Goal: Information Seeking & Learning: Learn about a topic

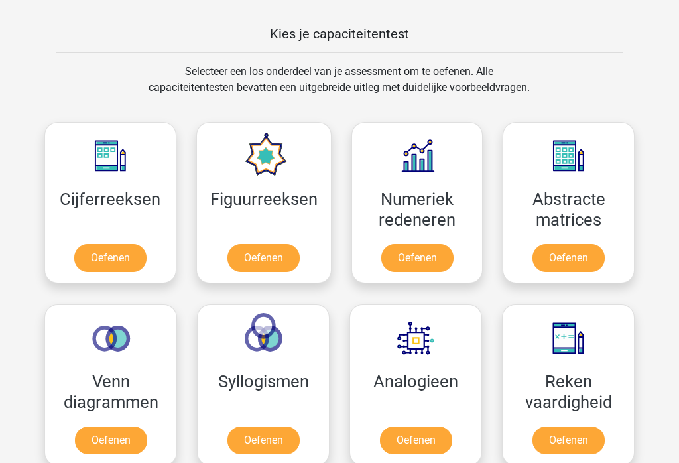
scroll to position [500, 0]
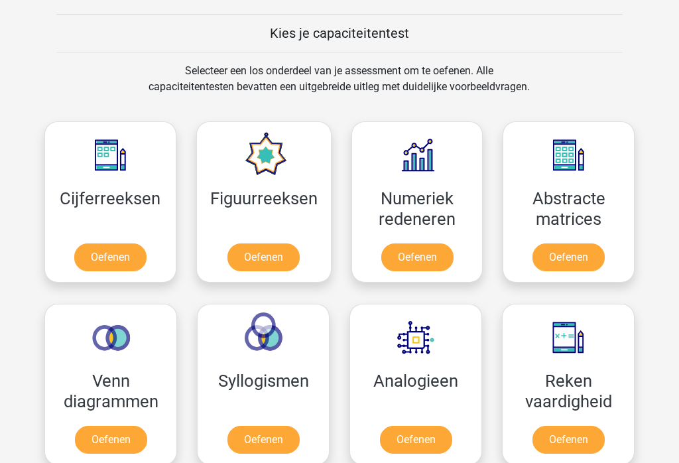
click at [106, 258] on link "Oefenen" at bounding box center [110, 258] width 72 height 28
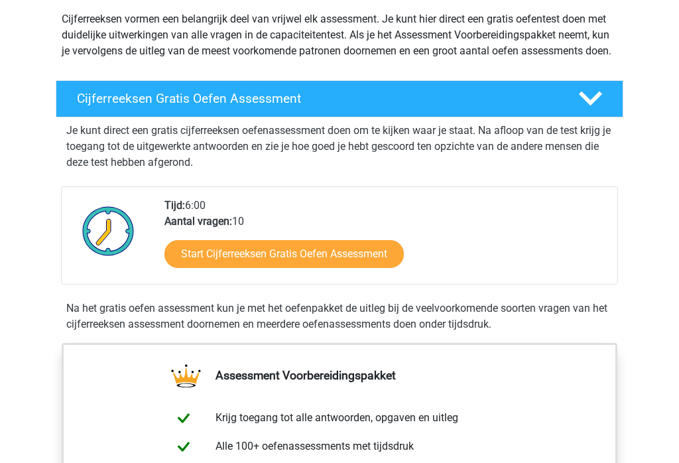
scroll to position [155, 0]
click at [202, 268] on link "Start Cijferreeksen Gratis Oefen Assessment" at bounding box center [283, 254] width 239 height 28
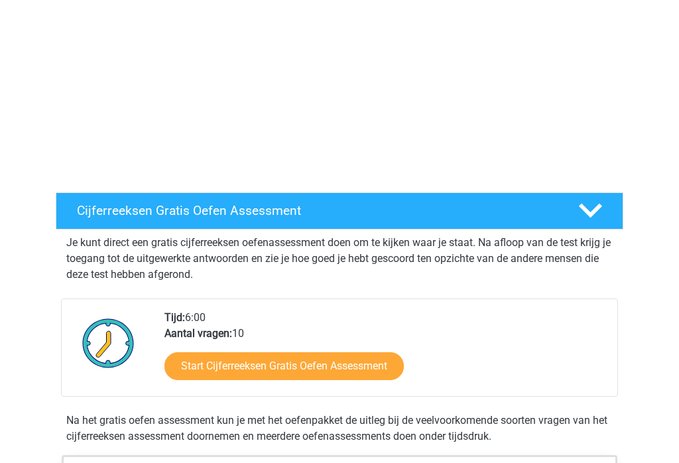
scroll to position [0, 0]
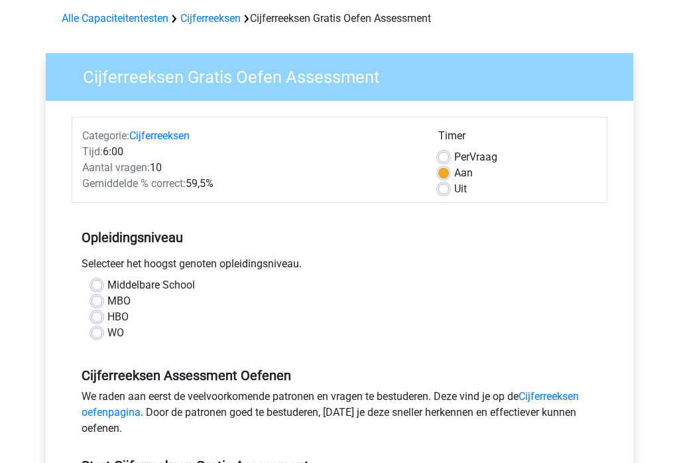
scroll to position [56, 0]
click at [111, 300] on label "MBO" at bounding box center [118, 301] width 23 height 16
click at [102, 300] on input "MBO" at bounding box center [97, 299] width 11 height 13
radio input "true"
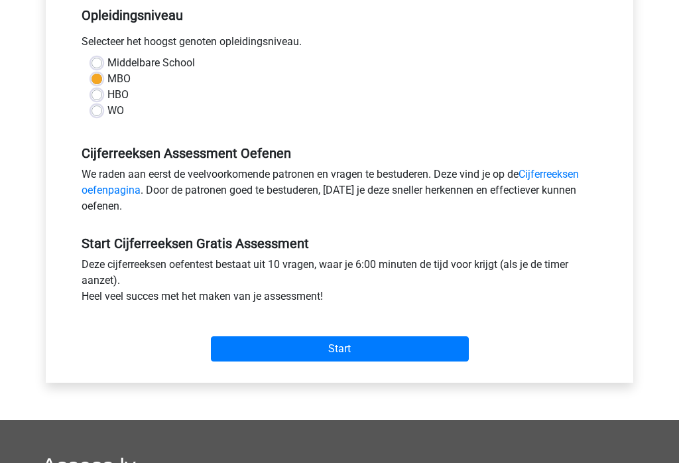
scroll to position [280, 0]
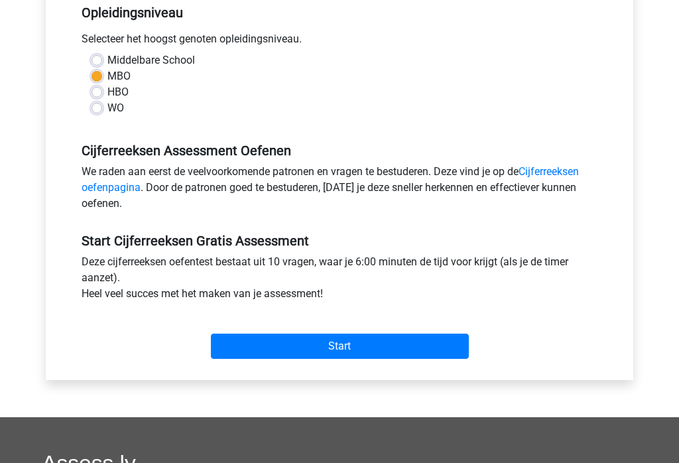
click at [393, 340] on input "Start" at bounding box center [340, 346] width 258 height 25
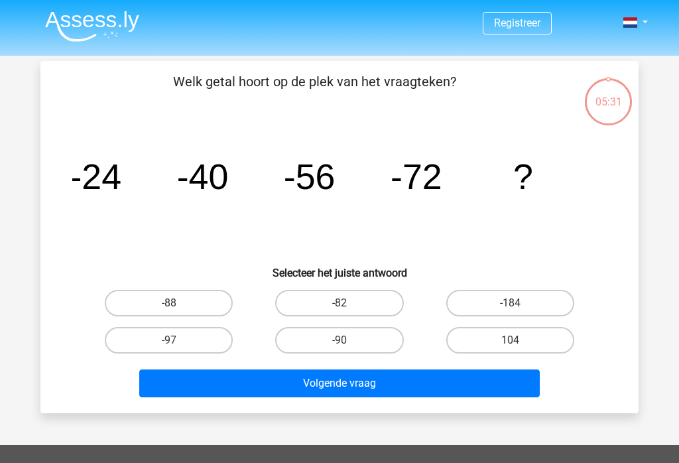
click at [151, 299] on label "-88" at bounding box center [169, 303] width 128 height 27
click at [169, 303] on input "-88" at bounding box center [173, 307] width 9 height 9
radio input "true"
click at [456, 387] on button "Volgende vraag" at bounding box center [339, 383] width 401 height 28
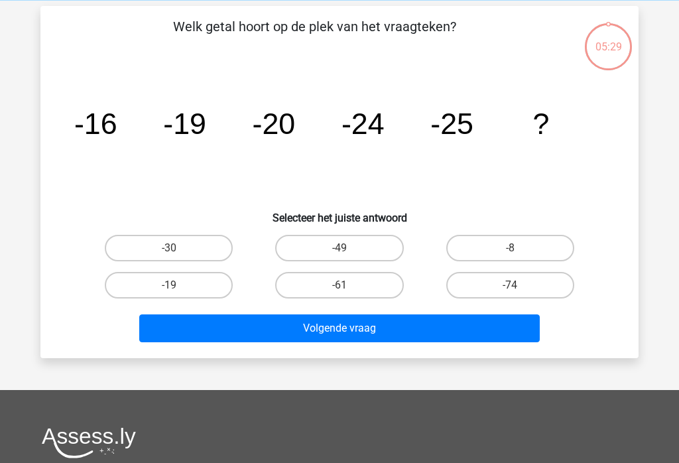
scroll to position [61, 0]
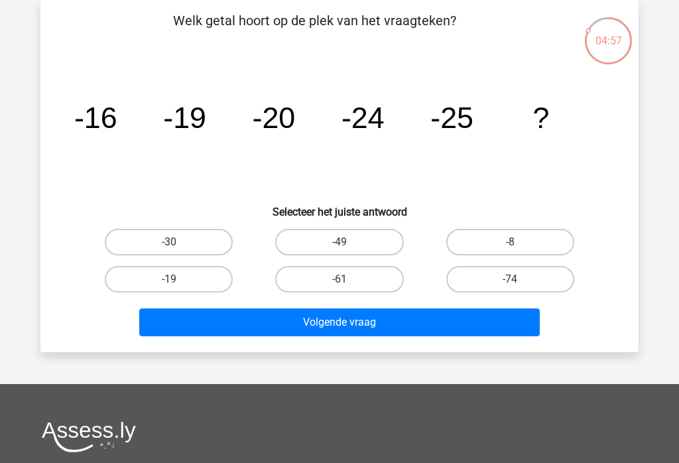
click at [170, 250] on input "-30" at bounding box center [173, 246] width 9 height 9
radio input "true"
click at [458, 327] on button "Volgende vraag" at bounding box center [339, 322] width 401 height 28
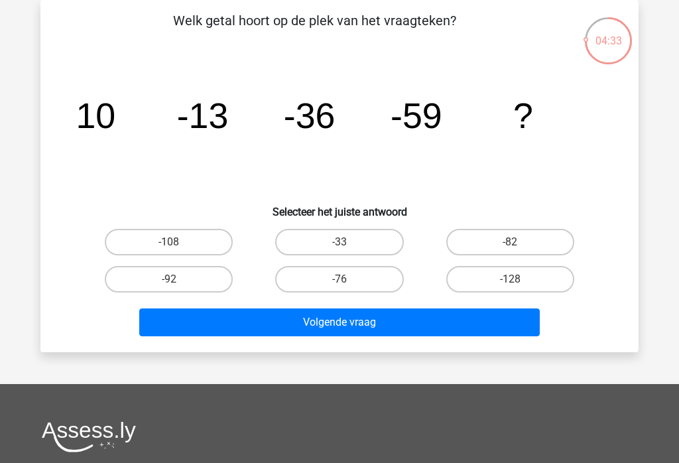
click at [538, 241] on label "-82" at bounding box center [510, 242] width 128 height 27
click at [519, 242] on input "-82" at bounding box center [514, 246] width 9 height 9
radio input "true"
click at [432, 330] on button "Volgende vraag" at bounding box center [339, 322] width 401 height 28
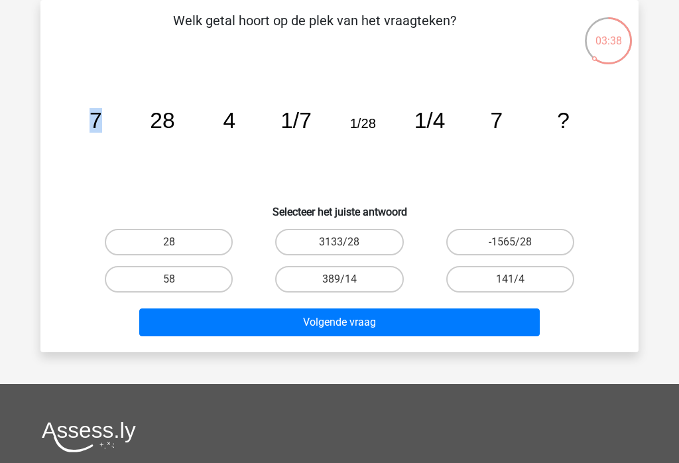
click at [109, 184] on icon "image/svg+xml 7 28 4 1/7 1/28 1/4 7 ?" at bounding box center [339, 128] width 535 height 134
click at [533, 278] on label "141/4" at bounding box center [510, 279] width 128 height 27
click at [519, 279] on input "141/4" at bounding box center [514, 283] width 9 height 9
radio input "true"
click at [455, 320] on button "Volgende vraag" at bounding box center [339, 322] width 401 height 28
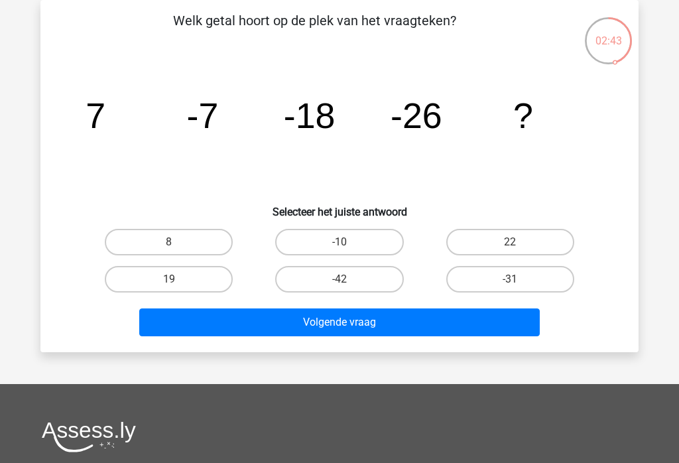
click at [167, 159] on icon "image/svg+xml 7 -7 -18 -26 ?" at bounding box center [339, 128] width 535 height 134
click at [531, 291] on label "-31" at bounding box center [510, 279] width 128 height 27
click at [519, 288] on input "-31" at bounding box center [514, 283] width 9 height 9
radio input "true"
click at [492, 323] on button "Volgende vraag" at bounding box center [339, 322] width 401 height 28
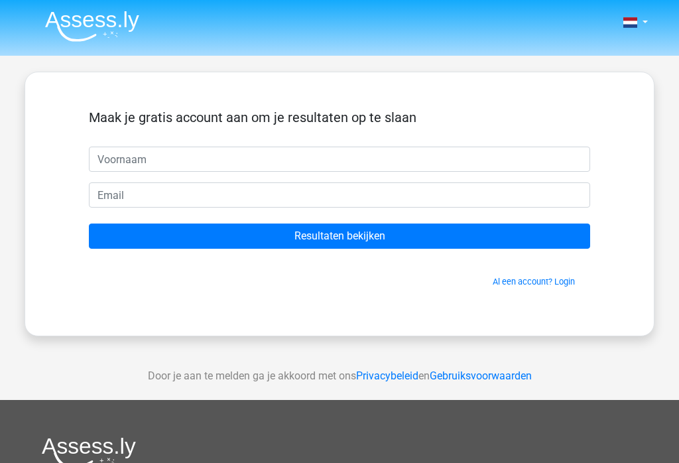
click at [497, 236] on input "Resultaten bekijken" at bounding box center [339, 235] width 501 height 25
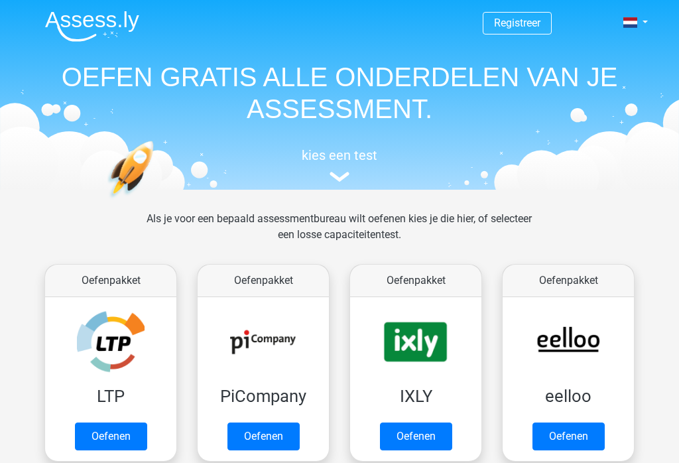
scroll to position [521, 0]
